Goal: Find specific page/section: Find specific page/section

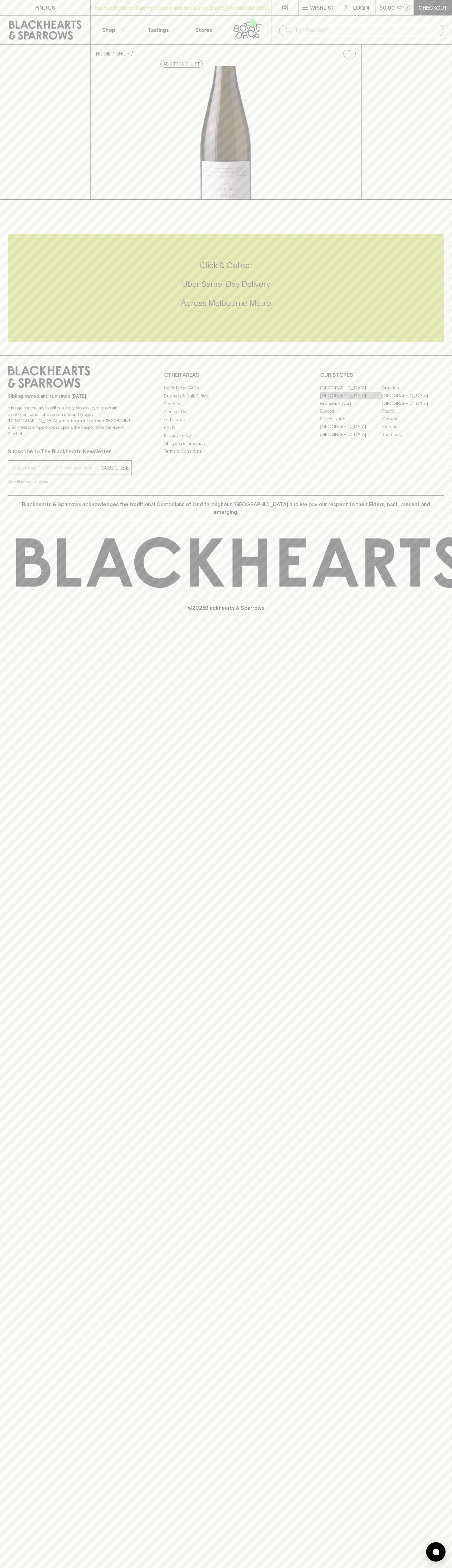
click at [351, 399] on link "[GEOGRAPHIC_DATA]" at bounding box center [351, 395] width 62 height 8
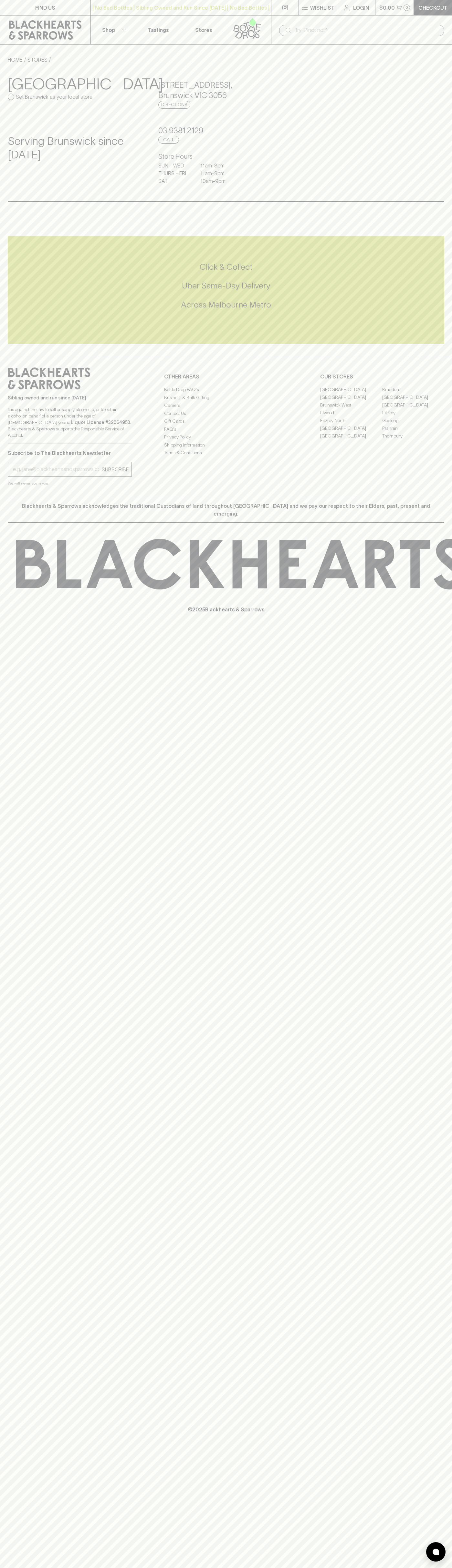
click at [54, 20] on icon at bounding box center [45, 30] width 81 height 19
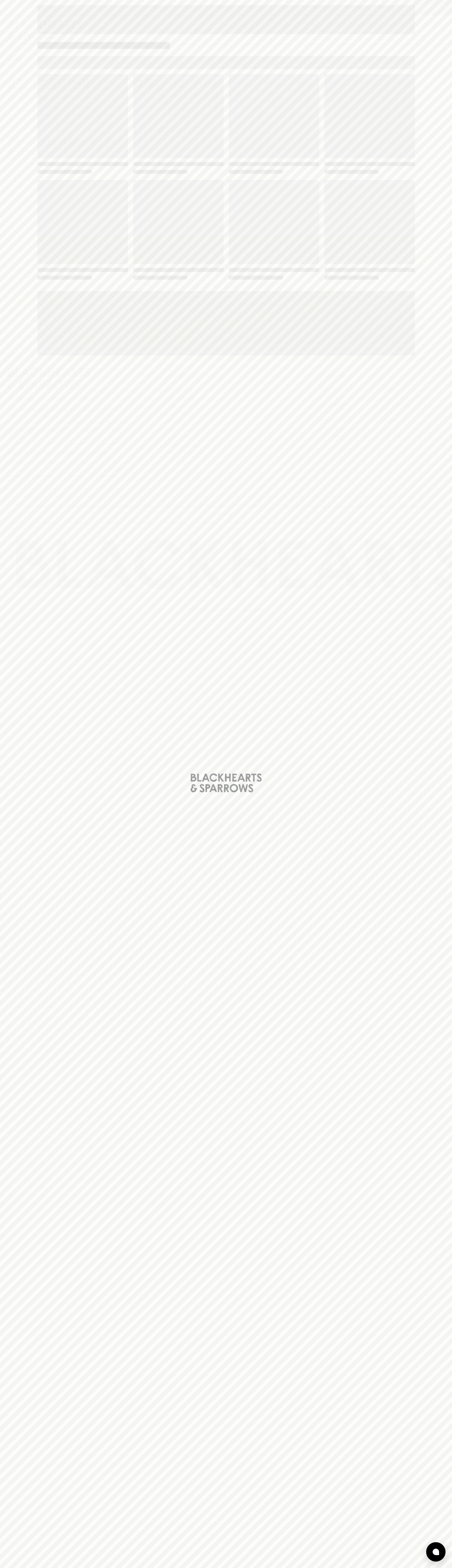
click at [300, 1567] on html "FIND US | No Bad Bottles | Sibling Owned and Run Since [DATE] | No Bad Bottles …" at bounding box center [226, 784] width 452 height 1568
click at [8, 1403] on div "Loading" at bounding box center [226, 784] width 452 height 1568
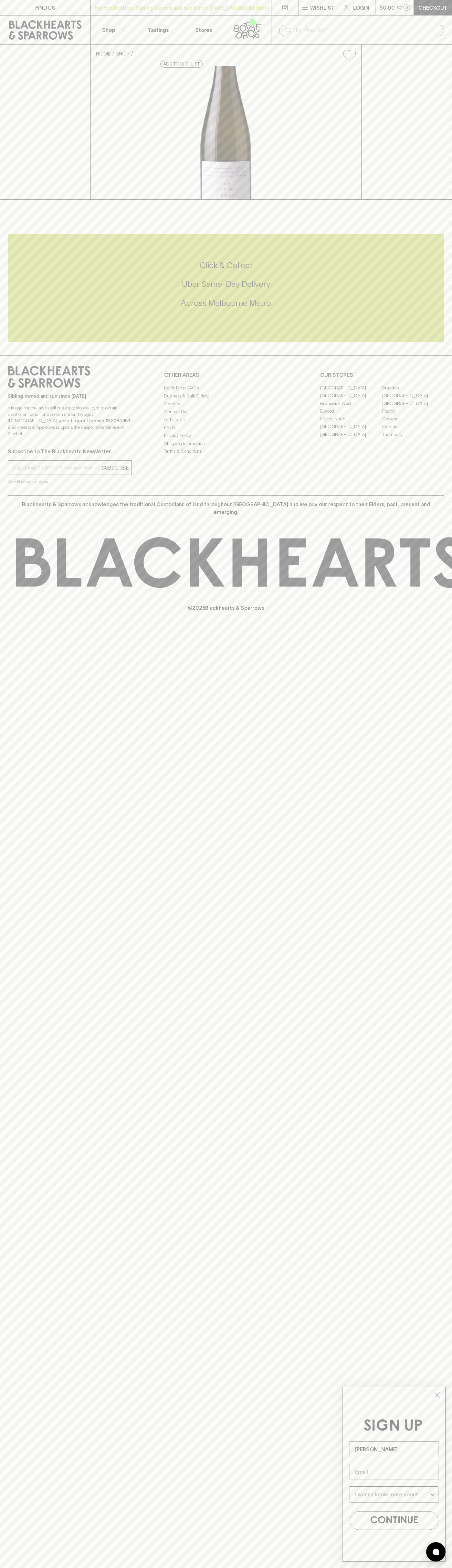
type input "[PERSON_NAME]"
